Goal: Entertainment & Leisure: Consume media (video, audio)

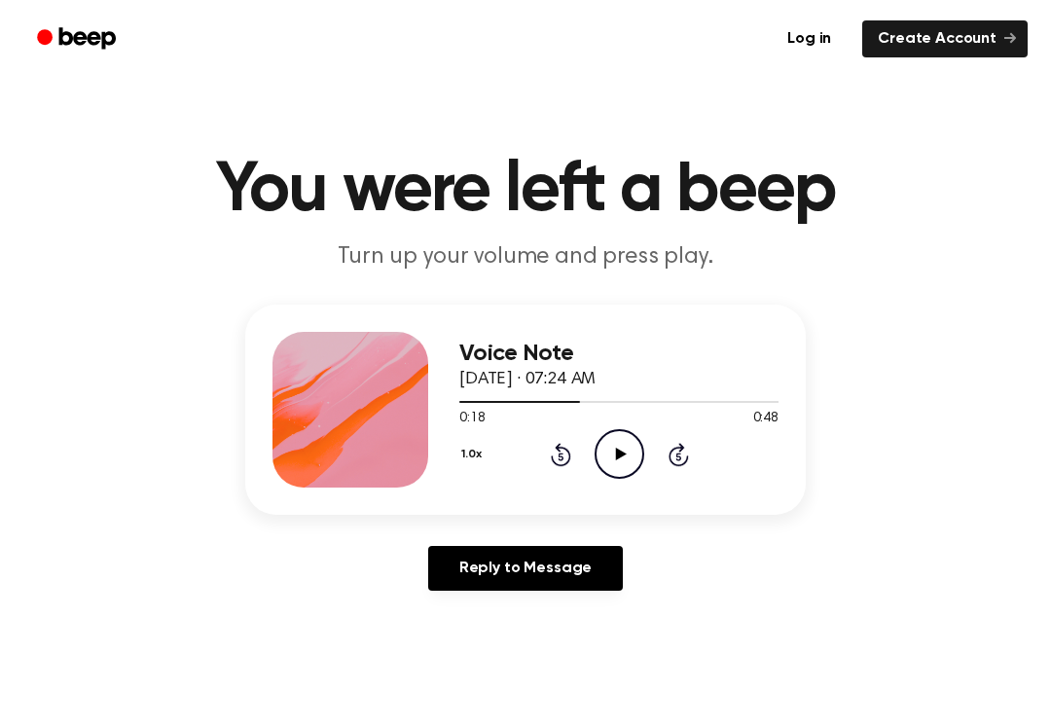
click at [551, 470] on div "1.0x Rewind 5 seconds Play Audio Skip 5 seconds" at bounding box center [618, 454] width 319 height 50
click at [550, 469] on div "1.0x Rewind 5 seconds Play Audio Skip 5 seconds" at bounding box center [618, 454] width 319 height 50
click at [555, 456] on icon "Rewind 5 seconds" at bounding box center [560, 454] width 21 height 25
click at [547, 459] on div "1.0x Rewind 5 seconds Play Audio Skip 5 seconds" at bounding box center [618, 454] width 319 height 50
click at [550, 466] on icon "Rewind 5 seconds" at bounding box center [560, 454] width 21 height 25
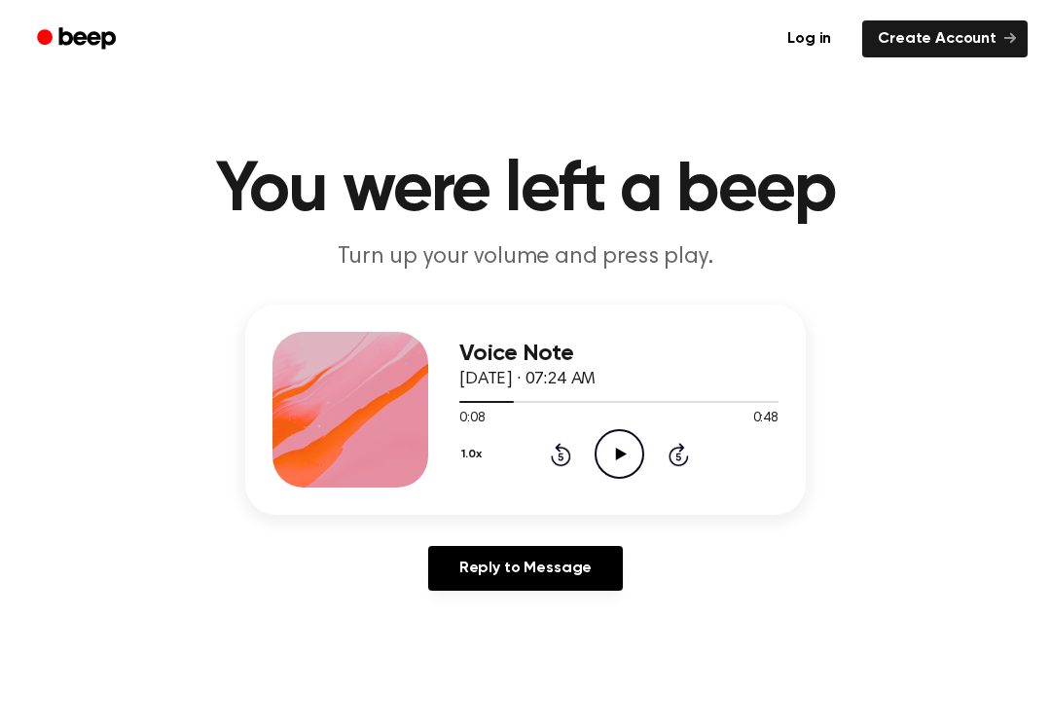
click at [546, 462] on div "1.0x Rewind 5 seconds Play Audio Skip 5 seconds" at bounding box center [618, 454] width 319 height 50
click at [548, 465] on div "1.0x Rewind 5 seconds Play Audio Skip 5 seconds" at bounding box center [618, 454] width 319 height 50
click at [541, 460] on div "1.0x Rewind 5 seconds Play Audio Skip 5 seconds" at bounding box center [618, 454] width 319 height 50
click at [544, 464] on div "1.0x Rewind 5 seconds Play Audio Skip 5 seconds" at bounding box center [618, 454] width 319 height 50
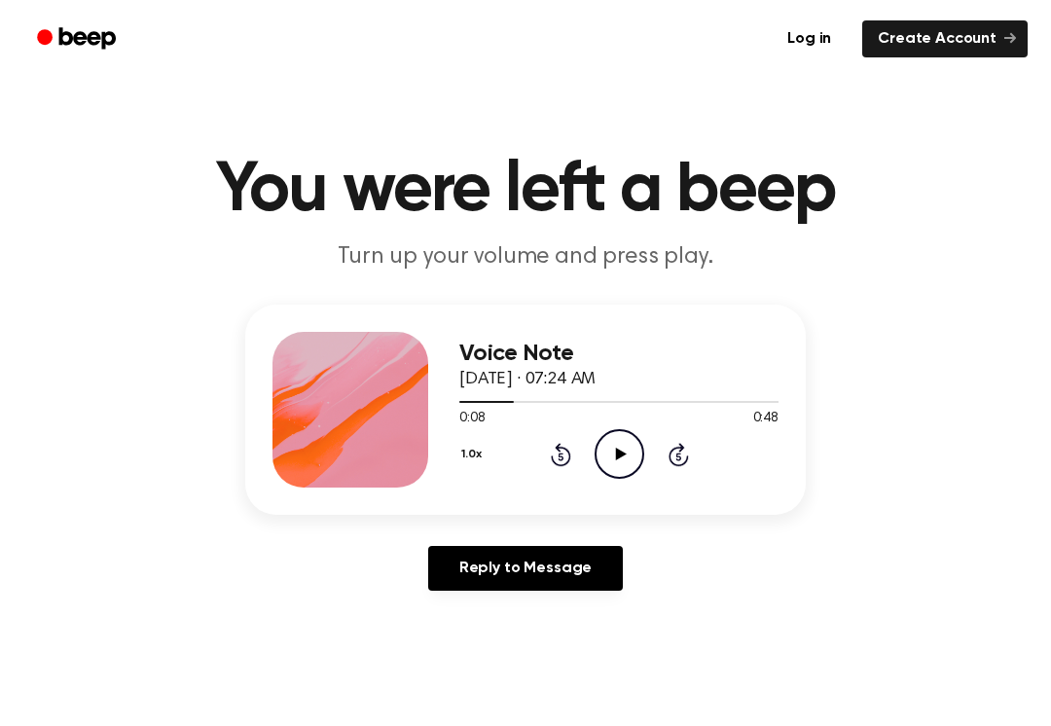
click at [544, 463] on div "1.0x Rewind 5 seconds Play Audio Skip 5 seconds" at bounding box center [618, 454] width 319 height 50
click at [550, 461] on icon "Rewind 5 seconds" at bounding box center [560, 454] width 21 height 25
click at [545, 458] on div "1.0x Rewind 5 seconds Play Audio Skip 5 seconds" at bounding box center [618, 454] width 319 height 50
click at [536, 449] on div "1.0x Rewind 5 seconds Play Audio Skip 5 seconds" at bounding box center [618, 454] width 319 height 50
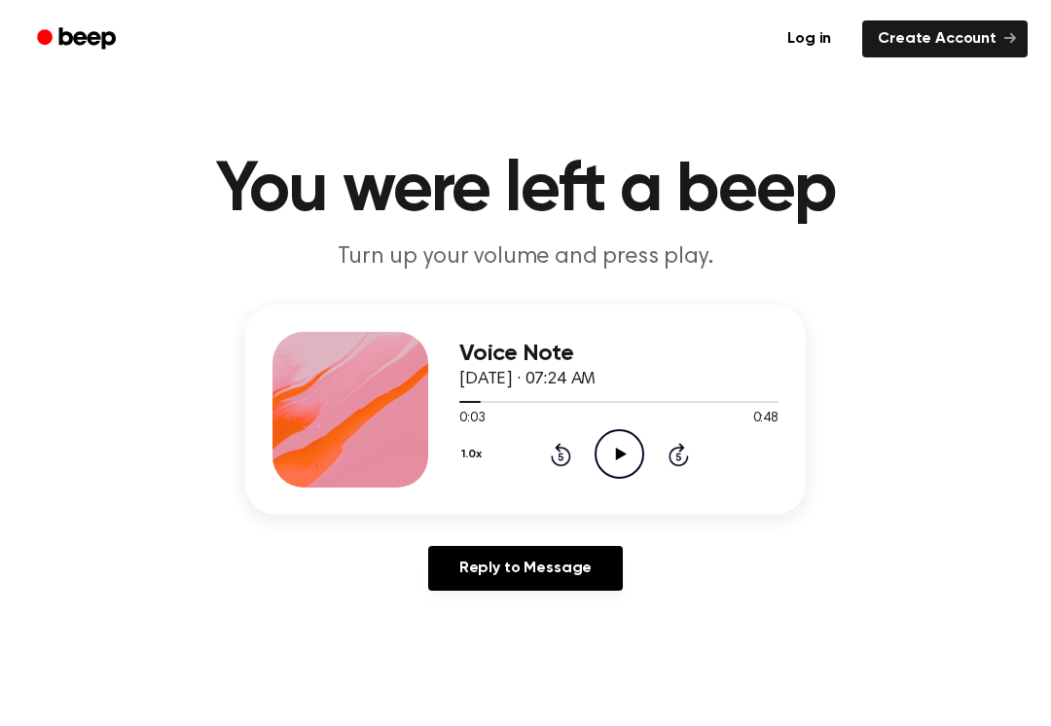
click at [550, 458] on icon "Rewind 5 seconds" at bounding box center [560, 454] width 21 height 25
click at [550, 460] on icon "Rewind 5 seconds" at bounding box center [560, 454] width 21 height 25
click at [545, 458] on div "1.0x Rewind 5 seconds Play Audio Skip 5 seconds" at bounding box center [618, 454] width 319 height 50
click at [553, 470] on div "1.0x Rewind 5 seconds Play Audio Skip 5 seconds" at bounding box center [618, 454] width 319 height 50
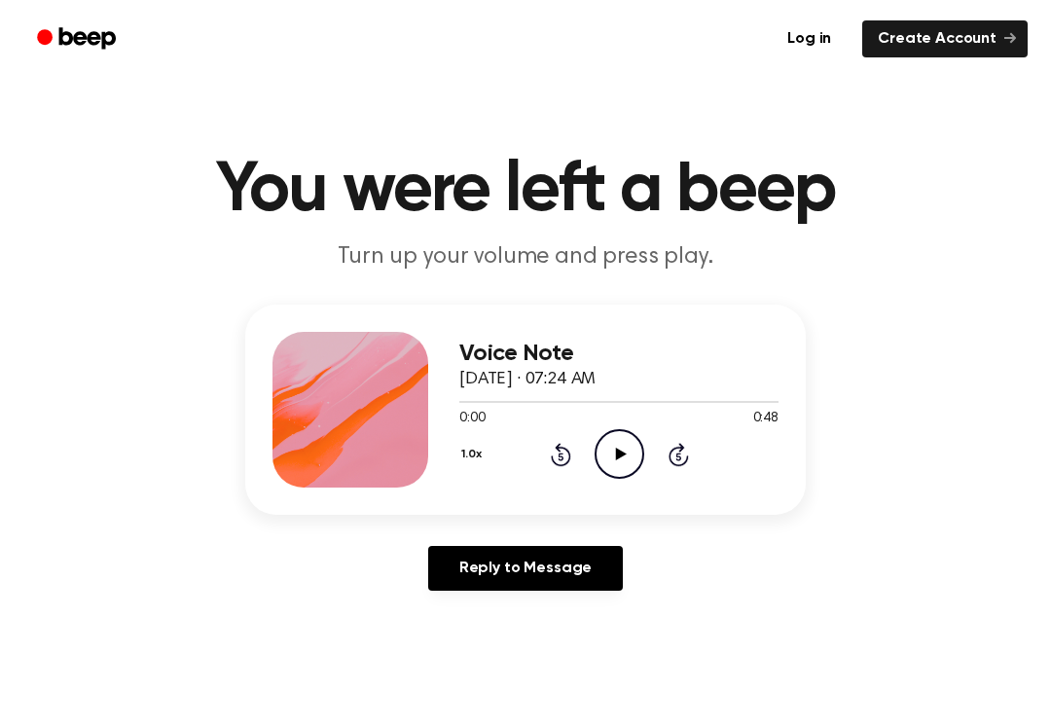
click at [585, 231] on header "You were left a beep Turn up your volume and press play." at bounding box center [525, 215] width 1005 height 118
click at [625, 462] on icon "Play Audio" at bounding box center [620, 454] width 50 height 50
click at [623, 473] on icon "Pause Audio" at bounding box center [620, 454] width 50 height 50
click at [617, 473] on icon "Play Audio" at bounding box center [620, 454] width 50 height 50
click at [540, 456] on div "1.0x Rewind 5 seconds Pause Audio Skip 5 seconds" at bounding box center [618, 454] width 319 height 50
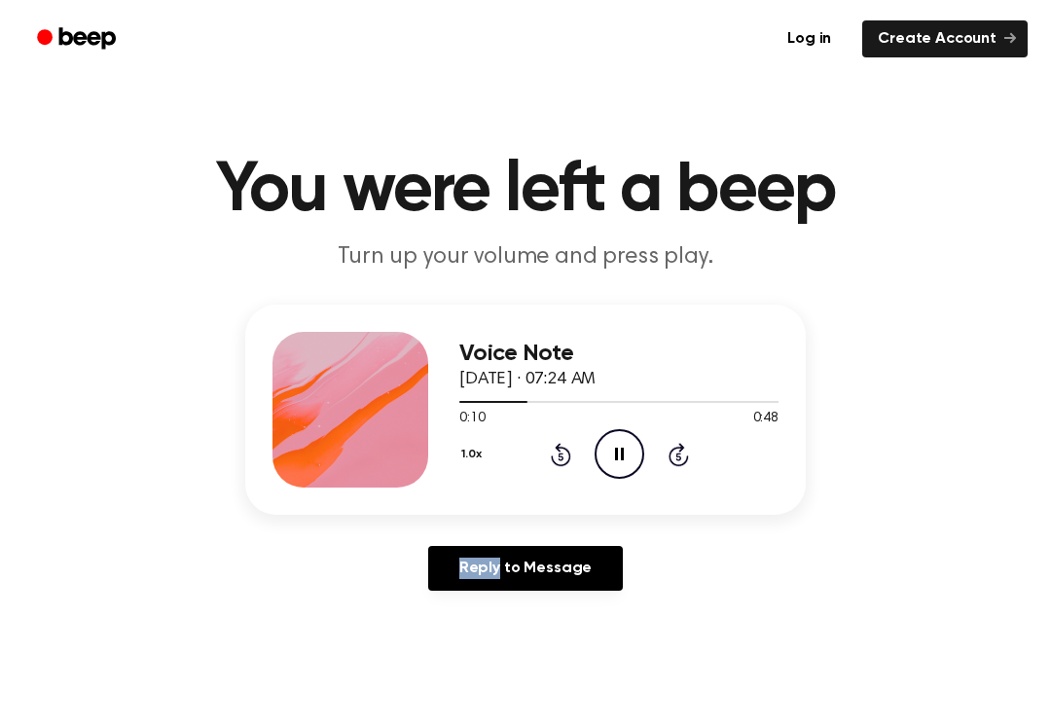
click at [551, 463] on icon "Rewind 5 seconds" at bounding box center [560, 454] width 21 height 25
click at [550, 462] on icon "Rewind 5 seconds" at bounding box center [560, 454] width 21 height 25
click at [553, 452] on icon "Rewind 5 seconds" at bounding box center [560, 454] width 21 height 25
click at [550, 455] on icon "Rewind 5 seconds" at bounding box center [560, 454] width 21 height 25
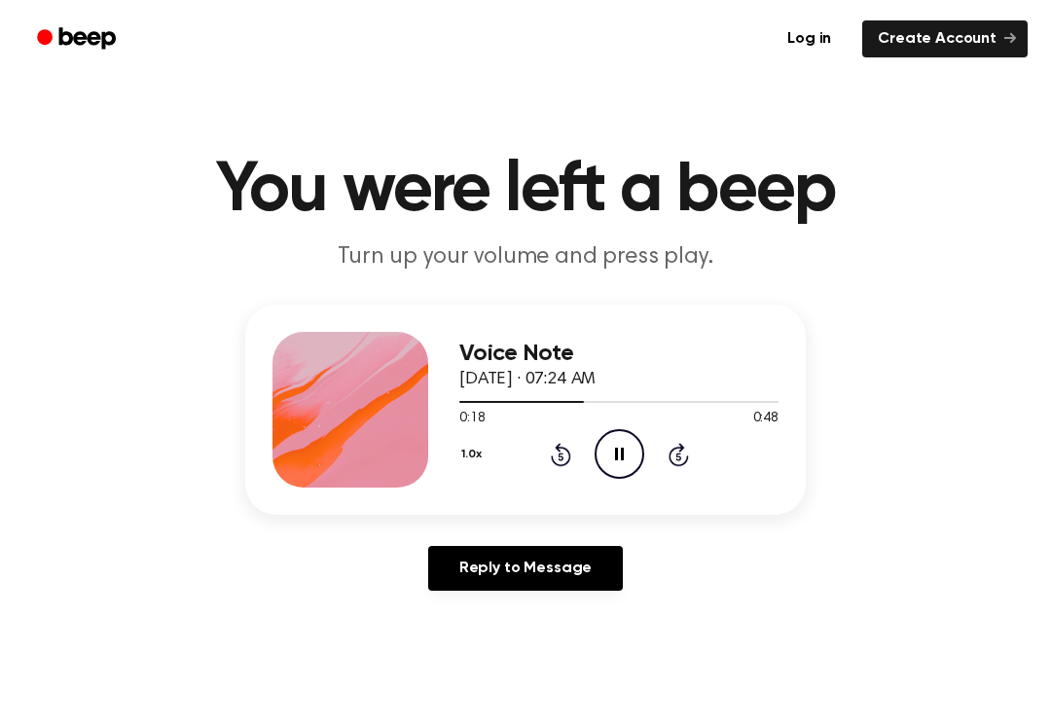
click at [625, 451] on icon "Pause Audio" at bounding box center [620, 454] width 50 height 50
click at [561, 462] on icon "Rewind 5 seconds" at bounding box center [560, 454] width 21 height 25
click at [566, 460] on icon "Rewind 5 seconds" at bounding box center [560, 454] width 21 height 25
click at [558, 458] on icon "Rewind 5 seconds" at bounding box center [560, 454] width 21 height 25
click at [557, 458] on icon "Rewind 5 seconds" at bounding box center [560, 454] width 21 height 25
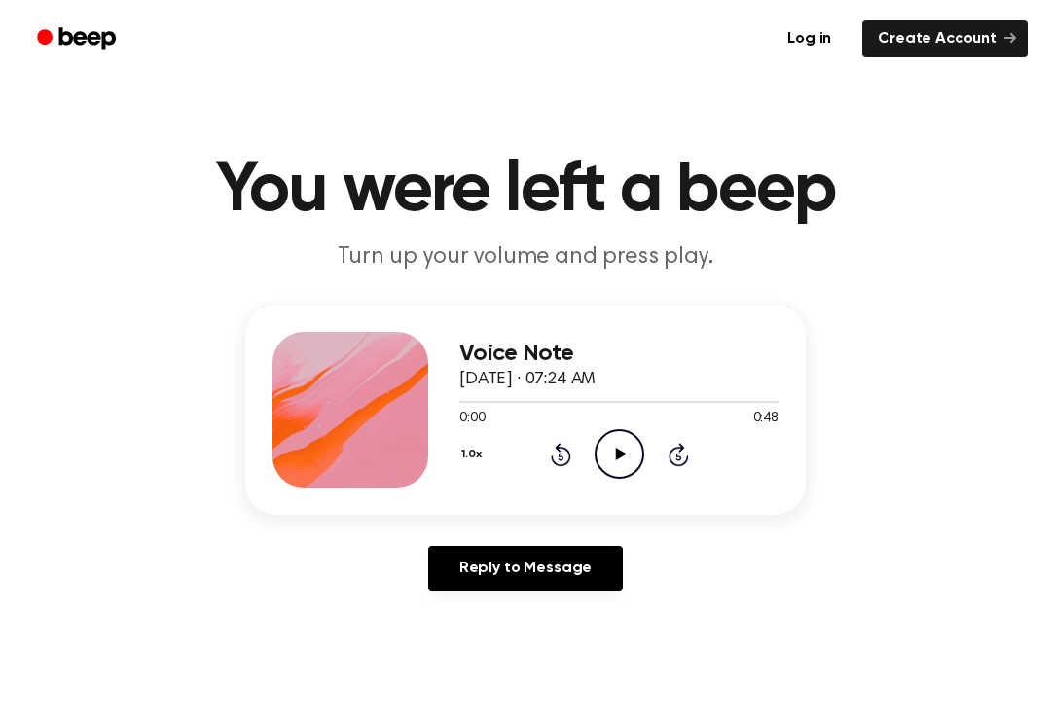
click at [540, 463] on div "1.0x Rewind 5 seconds Play Audio Skip 5 seconds" at bounding box center [618, 454] width 319 height 50
click at [540, 462] on div "1.0x Rewind 5 seconds Play Audio Skip 5 seconds" at bounding box center [618, 454] width 319 height 50
click at [621, 443] on icon "Play Audio" at bounding box center [620, 454] width 50 height 50
click at [611, 442] on icon "Pause Audio" at bounding box center [620, 454] width 50 height 50
click at [623, 458] on icon "Play Audio" at bounding box center [620, 454] width 50 height 50
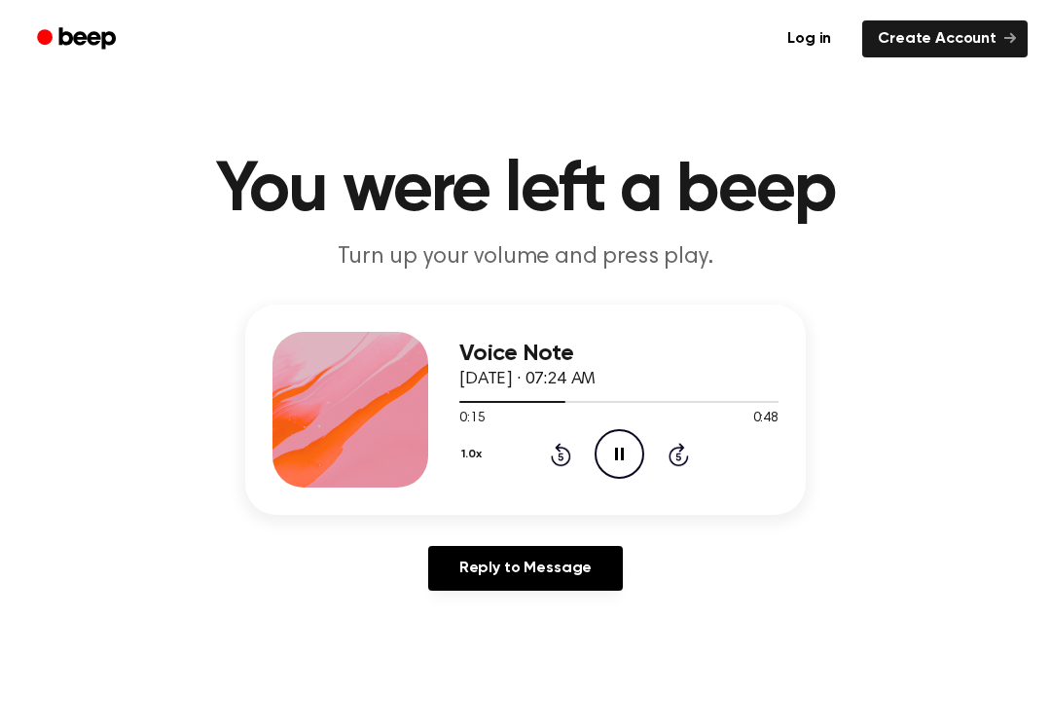
click at [625, 473] on icon "Pause Audio" at bounding box center [620, 454] width 50 height 50
click at [638, 462] on icon "Pause Audio" at bounding box center [620, 454] width 50 height 50
click at [553, 470] on div "1.0x Rewind 5 seconds Play Audio Skip 5 seconds" at bounding box center [618, 454] width 319 height 50
click at [553, 469] on div "1.0x Rewind 5 seconds Play Audio Skip 5 seconds" at bounding box center [618, 454] width 319 height 50
click at [553, 473] on div "1.0x Rewind 5 seconds Play Audio Skip 5 seconds" at bounding box center [618, 454] width 319 height 50
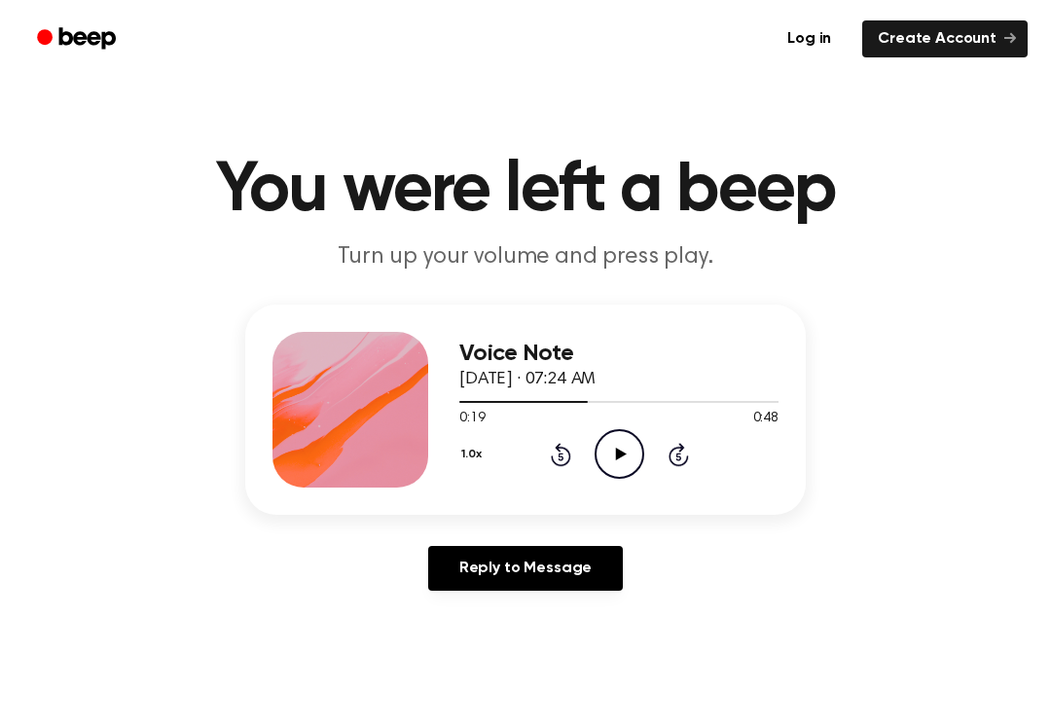
click at [529, 459] on div "1.0x Rewind 5 seconds Play Audio Skip 5 seconds" at bounding box center [618, 454] width 319 height 50
click at [561, 458] on icon "Rewind 5 seconds" at bounding box center [560, 454] width 21 height 25
click at [562, 451] on icon "Rewind 5 seconds" at bounding box center [560, 454] width 21 height 25
click at [614, 456] on icon "Play Audio" at bounding box center [620, 454] width 50 height 50
click at [615, 461] on icon "Pause Audio" at bounding box center [620, 454] width 50 height 50
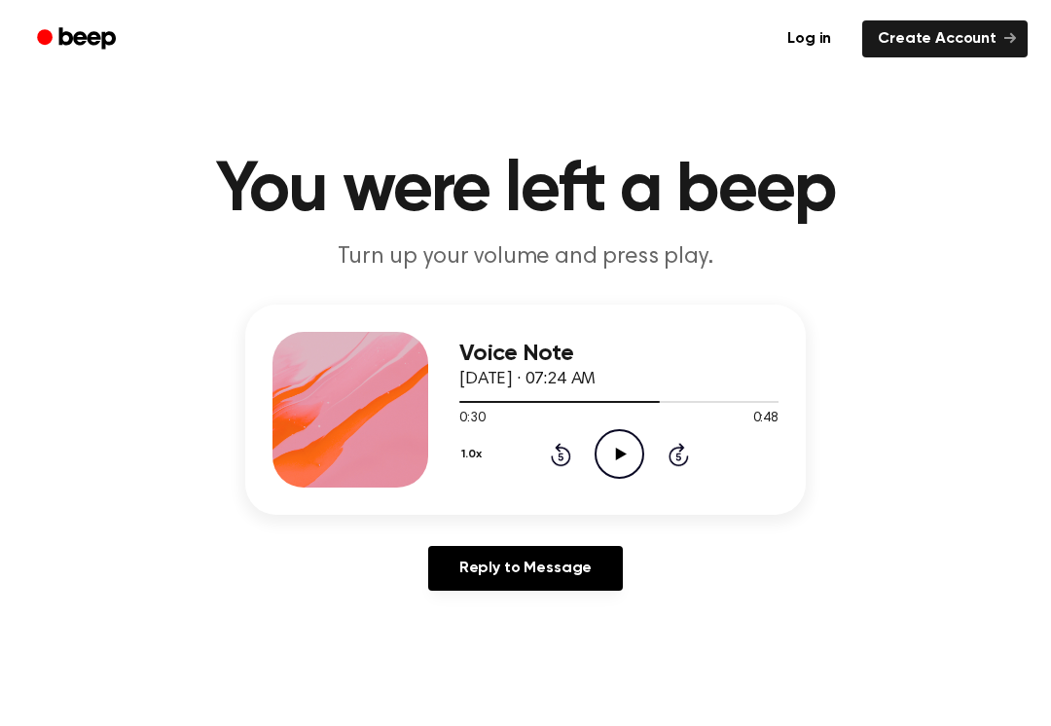
click at [605, 440] on icon "Play Audio" at bounding box center [620, 454] width 50 height 50
click at [612, 459] on icon "Play Audio" at bounding box center [620, 454] width 50 height 50
